Goal: Information Seeking & Learning: Learn about a topic

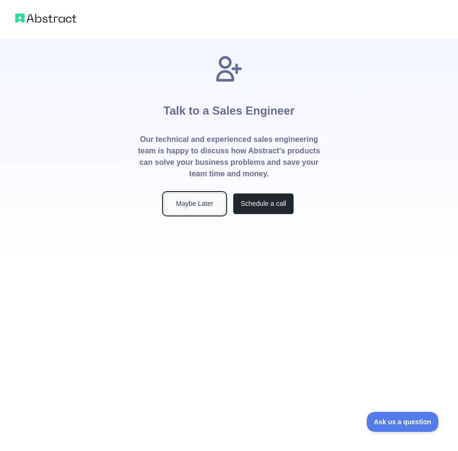
click at [212, 203] on button "Maybe Later" at bounding box center [194, 204] width 61 height 22
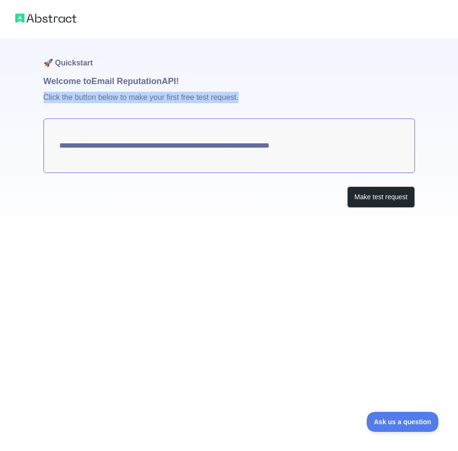
drag, startPoint x: 35, startPoint y: 100, endPoint x: 259, endPoint y: 108, distance: 223.3
click at [259, 108] on div "**********" at bounding box center [229, 123] width 458 height 246
click at [260, 108] on p "Click the button below to make your first free test request." at bounding box center [228, 103] width 371 height 31
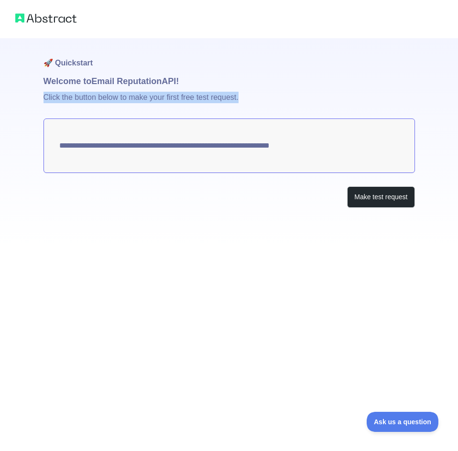
click at [260, 108] on p "Click the button below to make your first free test request." at bounding box center [228, 103] width 371 height 31
click at [260, 100] on p "Click the button below to make your first free test request." at bounding box center [228, 103] width 371 height 31
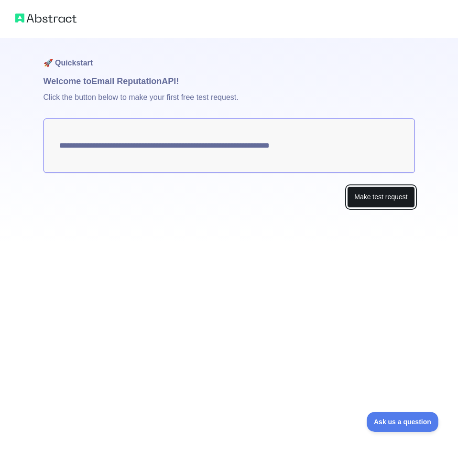
click at [393, 200] on button "Make test request" at bounding box center [380, 197] width 67 height 22
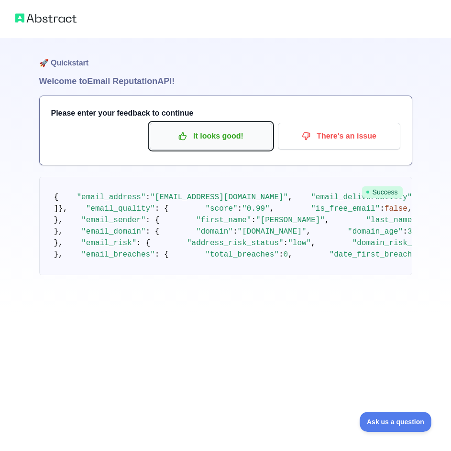
click at [239, 139] on p "It looks good!" at bounding box center [211, 136] width 108 height 16
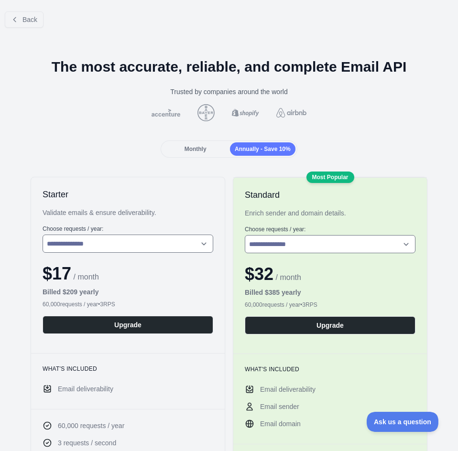
click at [202, 148] on span "Monthly" at bounding box center [195, 149] width 22 height 7
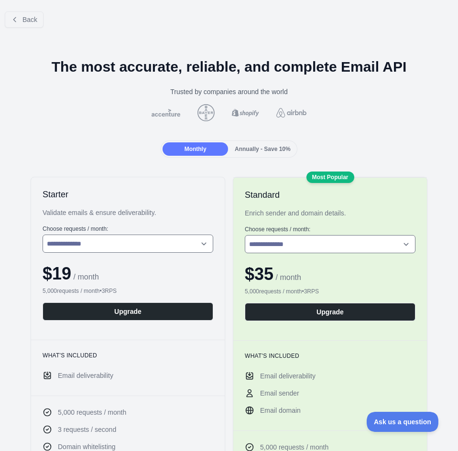
click at [248, 147] on span "Annually - Save 10%" at bounding box center [263, 149] width 56 height 7
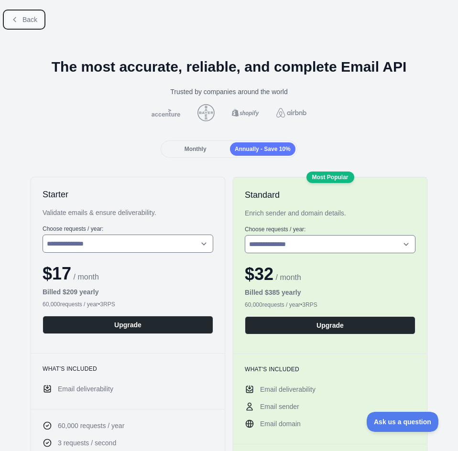
click at [22, 16] on span "Back" at bounding box center [29, 20] width 15 height 8
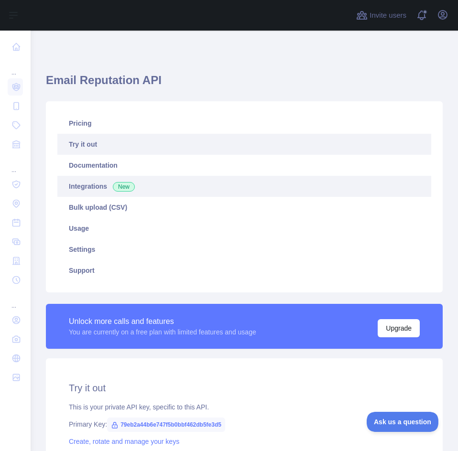
click at [103, 186] on link "Integrations New" at bounding box center [244, 186] width 374 height 21
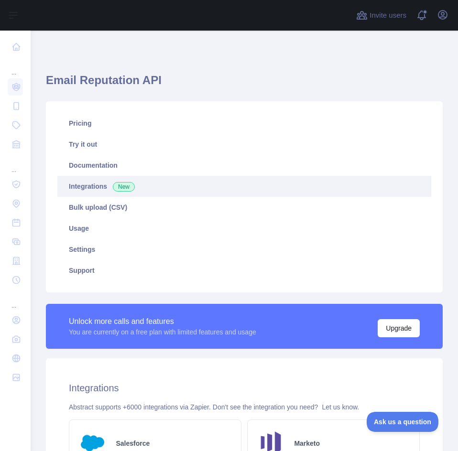
click at [89, 185] on link "Integrations New" at bounding box center [244, 186] width 374 height 21
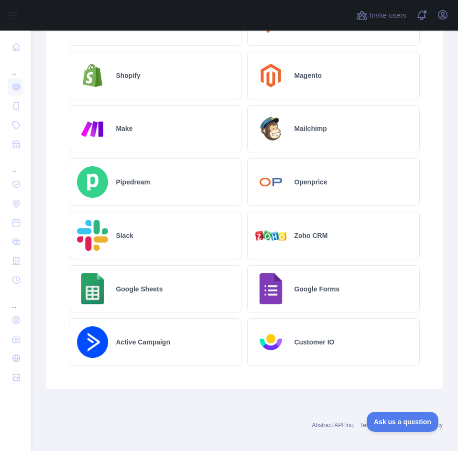
scroll to position [353, 0]
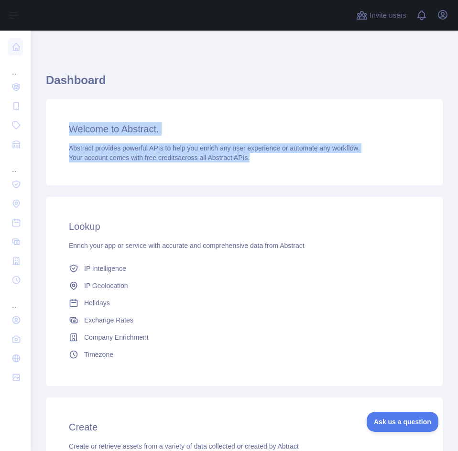
drag, startPoint x: 66, startPoint y: 123, endPoint x: 248, endPoint y: 176, distance: 188.8
click at [248, 176] on div "Welcome to Abstract. Abstract provides powerful APIs to help you enrich any use…" at bounding box center [244, 142] width 397 height 86
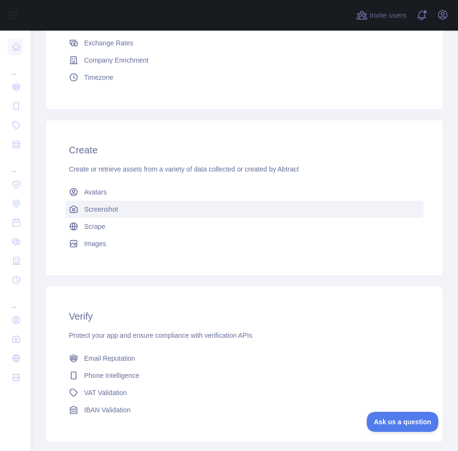
scroll to position [338, 0]
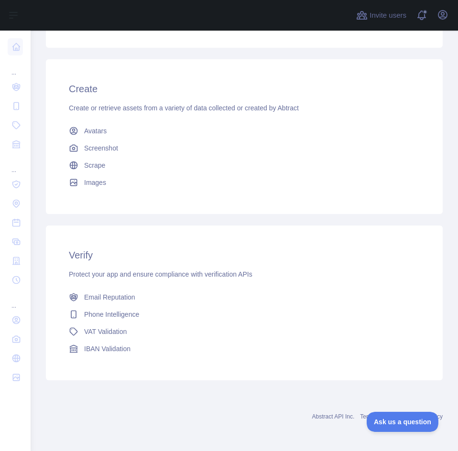
click at [369, 282] on div "Verify Protect your app and ensure compliance with verification APIs Email Repu…" at bounding box center [244, 303] width 397 height 155
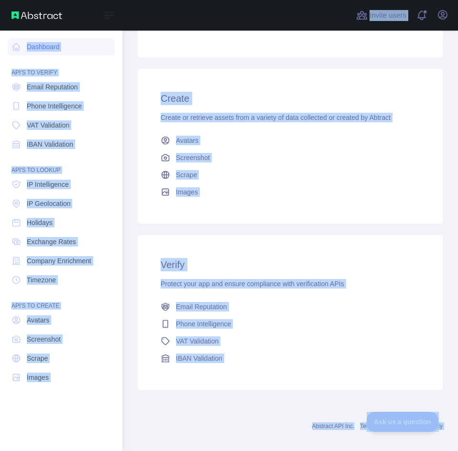
scroll to position [348, 0]
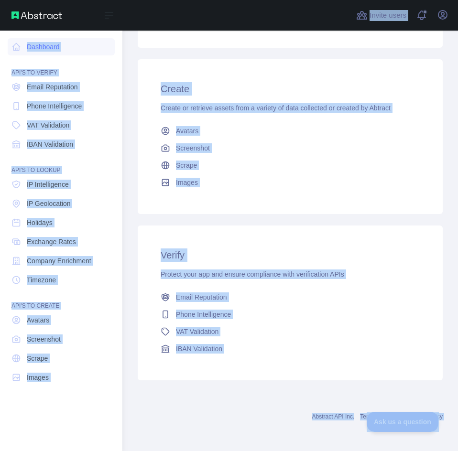
copy body "Open sidebar ... ... ... Invite users View notifications Open user menu Dashboa…"
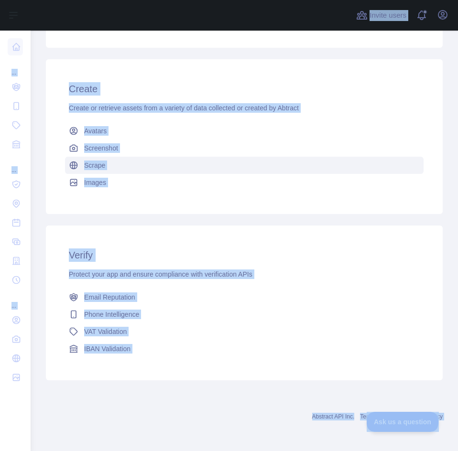
click at [176, 163] on link "Scrape" at bounding box center [244, 165] width 358 height 17
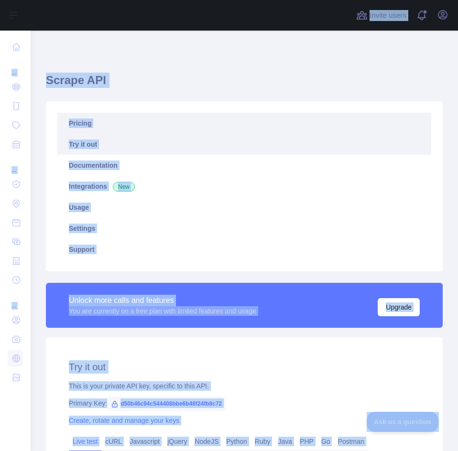
click at [375, 113] on link "Pricing" at bounding box center [244, 123] width 374 height 21
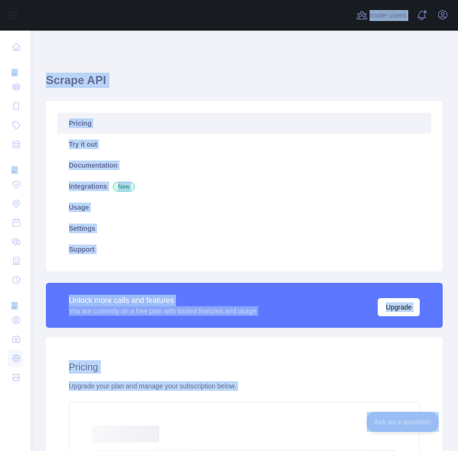
click at [68, 79] on h1 "Scrape API" at bounding box center [244, 84] width 397 height 23
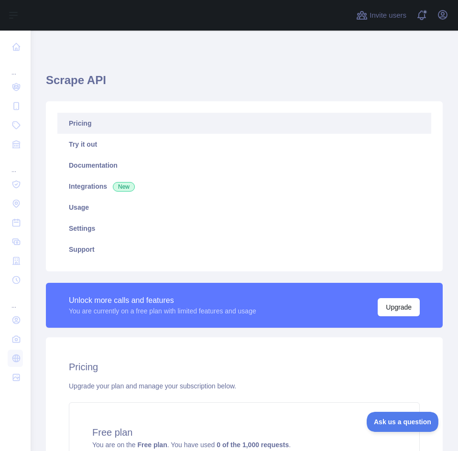
click at [89, 83] on h1 "Scrape API" at bounding box center [244, 84] width 397 height 23
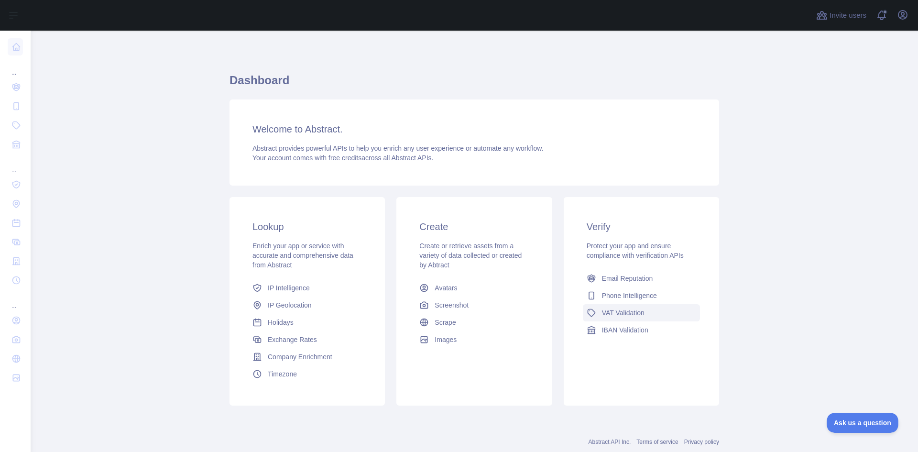
scroll to position [24, 0]
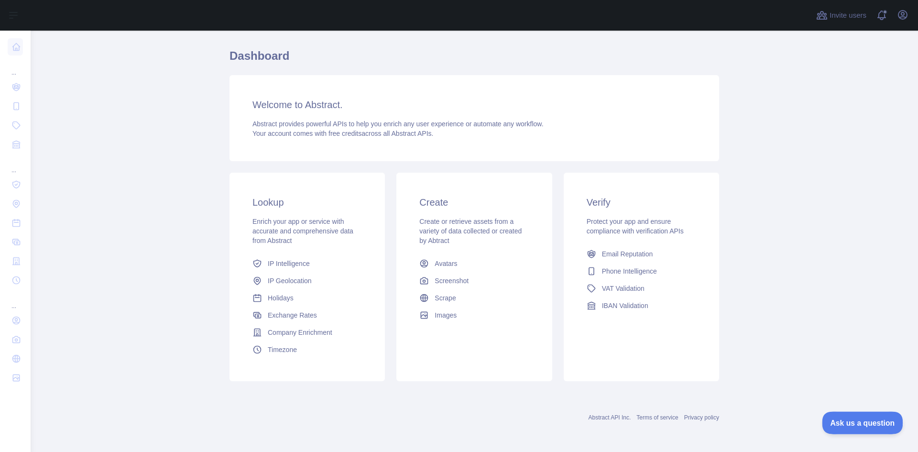
click at [457, 413] on button "Ask us a question" at bounding box center [858, 421] width 72 height 20
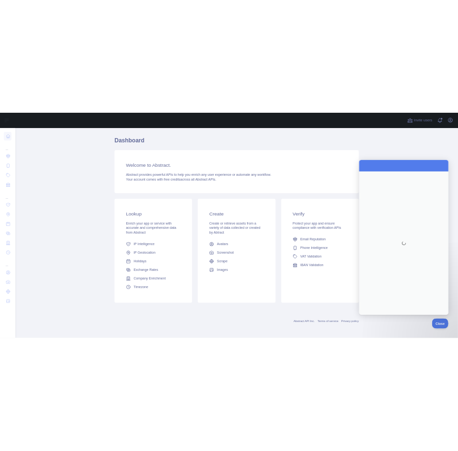
scroll to position [0, 0]
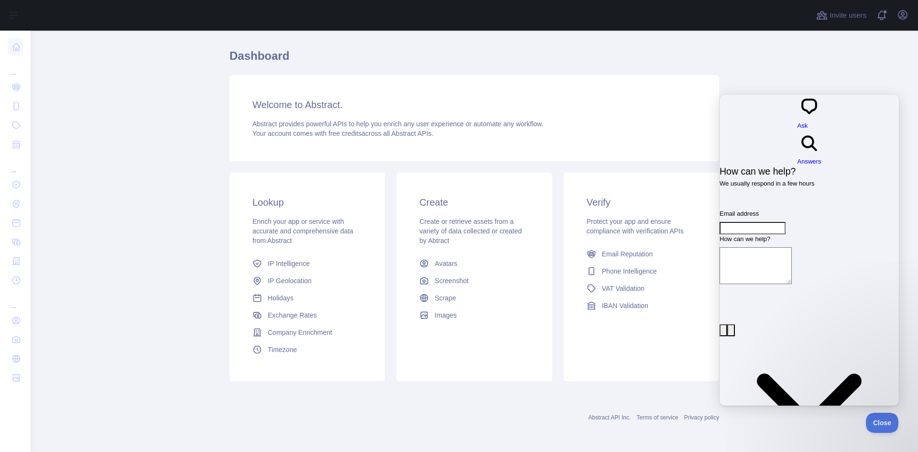
click at [457, 247] on textarea "How can we help?" at bounding box center [755, 265] width 72 height 37
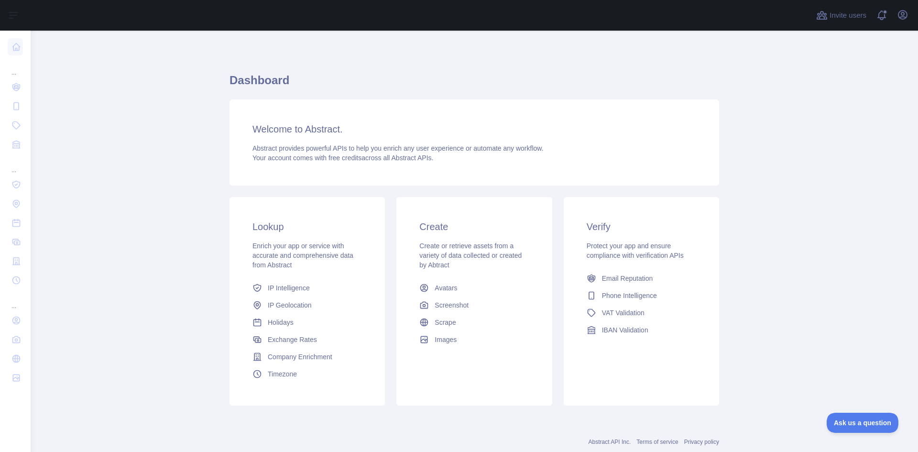
click at [169, 174] on main "Dashboard Welcome to Abstract. Abstract provides powerful APIs to help you enri…" at bounding box center [474, 241] width 887 height 421
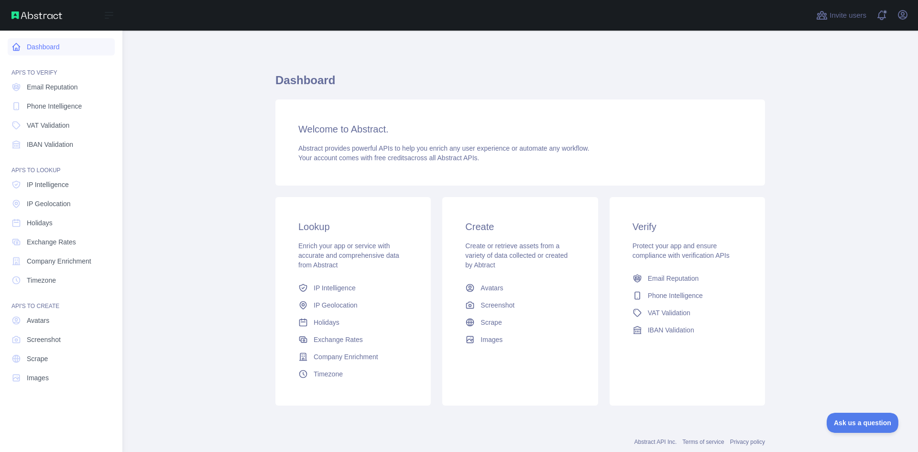
click at [34, 48] on link "Dashboard" at bounding box center [61, 46] width 107 height 17
click at [39, 362] on span "Scrape" at bounding box center [37, 359] width 21 height 10
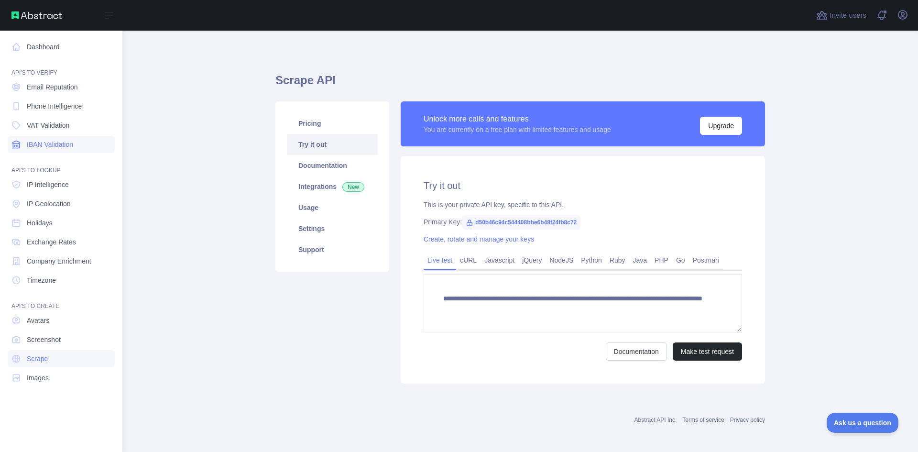
click at [70, 143] on span "IBAN Validation" at bounding box center [50, 145] width 46 height 10
click at [61, 127] on span "VAT Validation" at bounding box center [48, 125] width 43 height 10
click at [54, 107] on span "Phone Intelligence" at bounding box center [54, 106] width 55 height 10
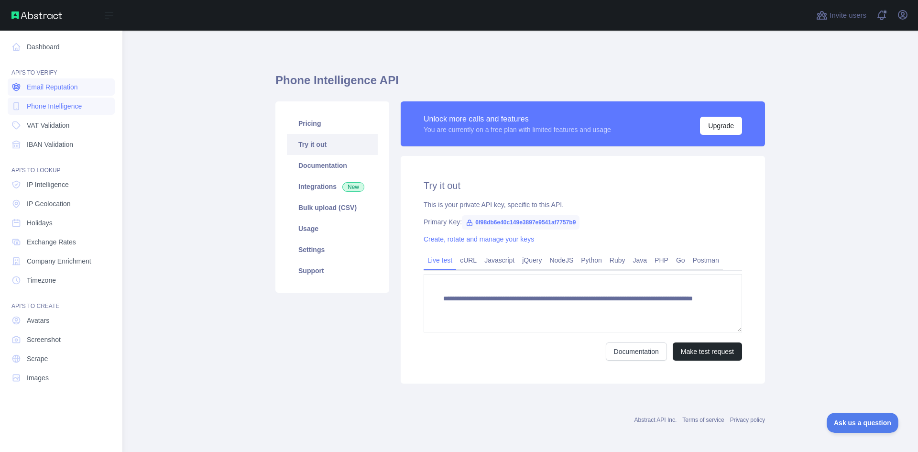
click at [54, 82] on span "Email Reputation" at bounding box center [52, 87] width 51 height 10
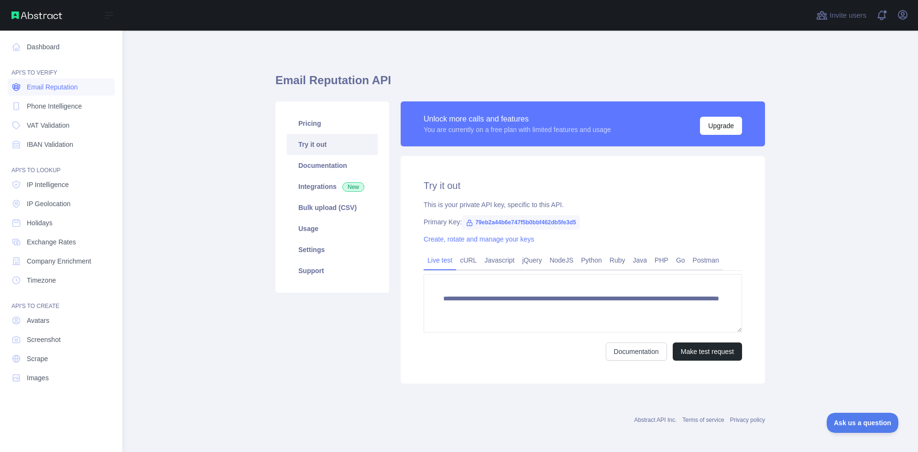
click at [54, 82] on span "Email Reputation" at bounding box center [52, 87] width 51 height 10
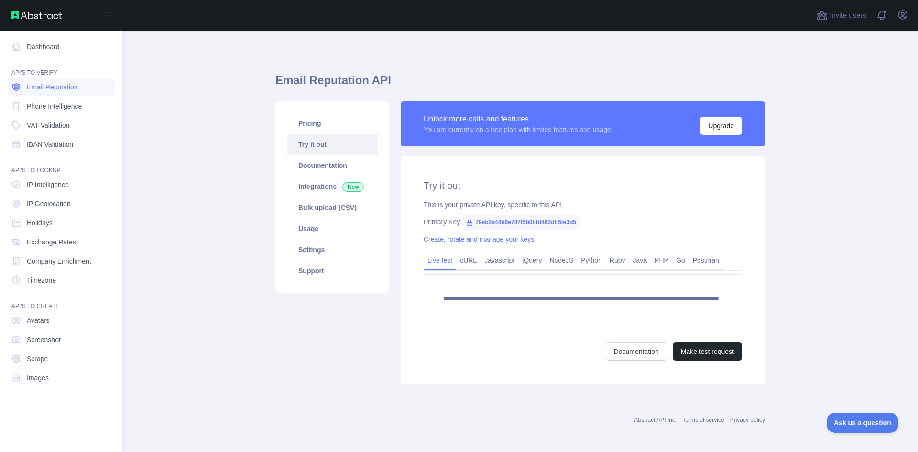
click at [54, 82] on span "Email Reputation" at bounding box center [52, 87] width 51 height 10
